Goal: Information Seeking & Learning: Learn about a topic

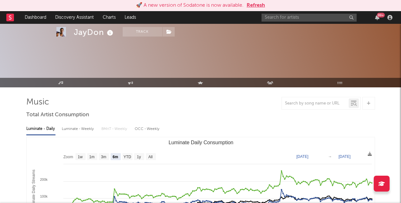
select select "6m"
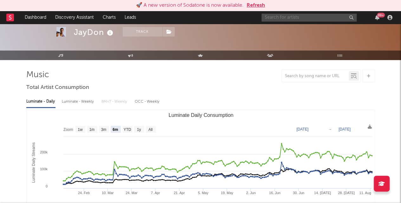
click at [285, 18] on input "text" at bounding box center [309, 18] width 95 height 8
type input "[PERSON_NAME]"
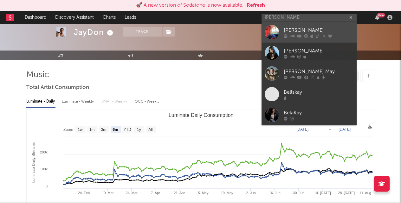
click at [291, 29] on div "[PERSON_NAME]" at bounding box center [319, 30] width 70 height 8
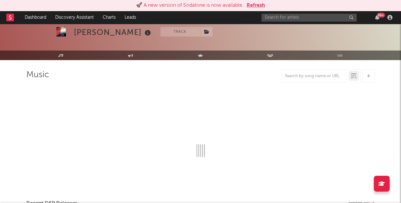
select select "1w"
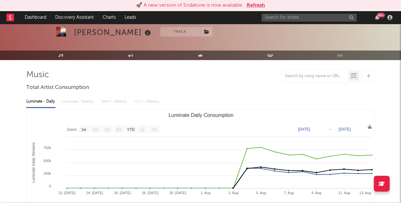
click at [291, 29] on div "45,863 9,716 163,400 1,920 175 94 915,748 Monthly Listeners Jump Score: 82.3" at bounding box center [331, 20] width 87 height 40
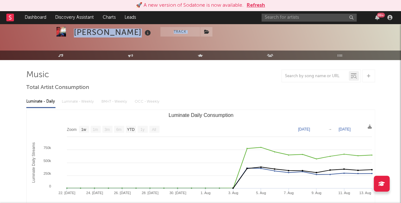
drag, startPoint x: 400, startPoint y: 43, endPoint x: 403, endPoint y: 53, distance: 10.2
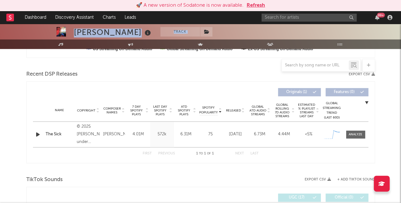
scroll to position [208, 0]
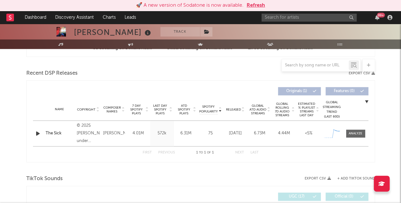
click at [327, 68] on div at bounding box center [315, 65] width 67 height 8
